Goal: Task Accomplishment & Management: Complete application form

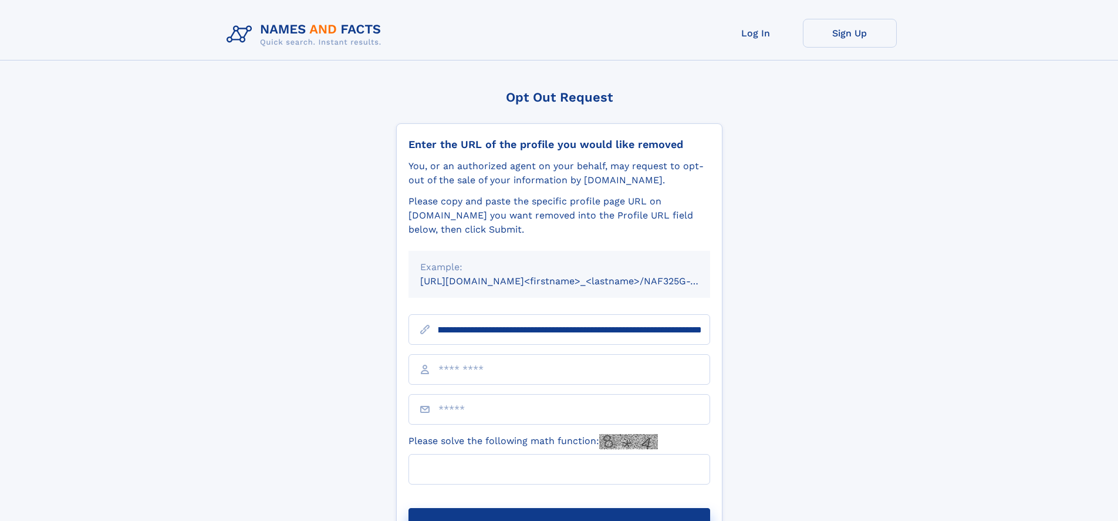
scroll to position [0, 130]
type input "**********"
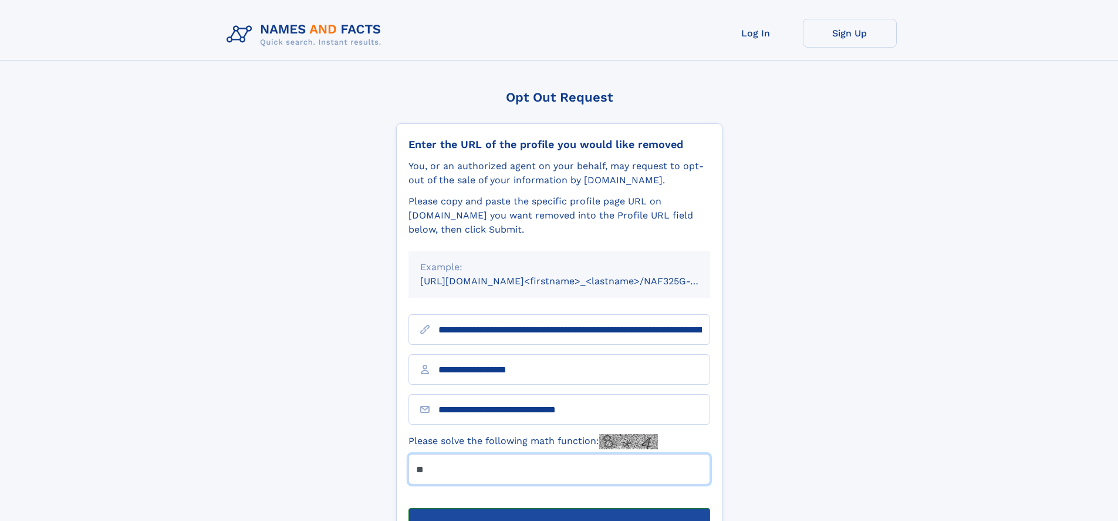
type input "**"
click at [559, 508] on button "Submit Opt Out Request" at bounding box center [560, 527] width 302 height 38
